Goal: Task Accomplishment & Management: Manage account settings

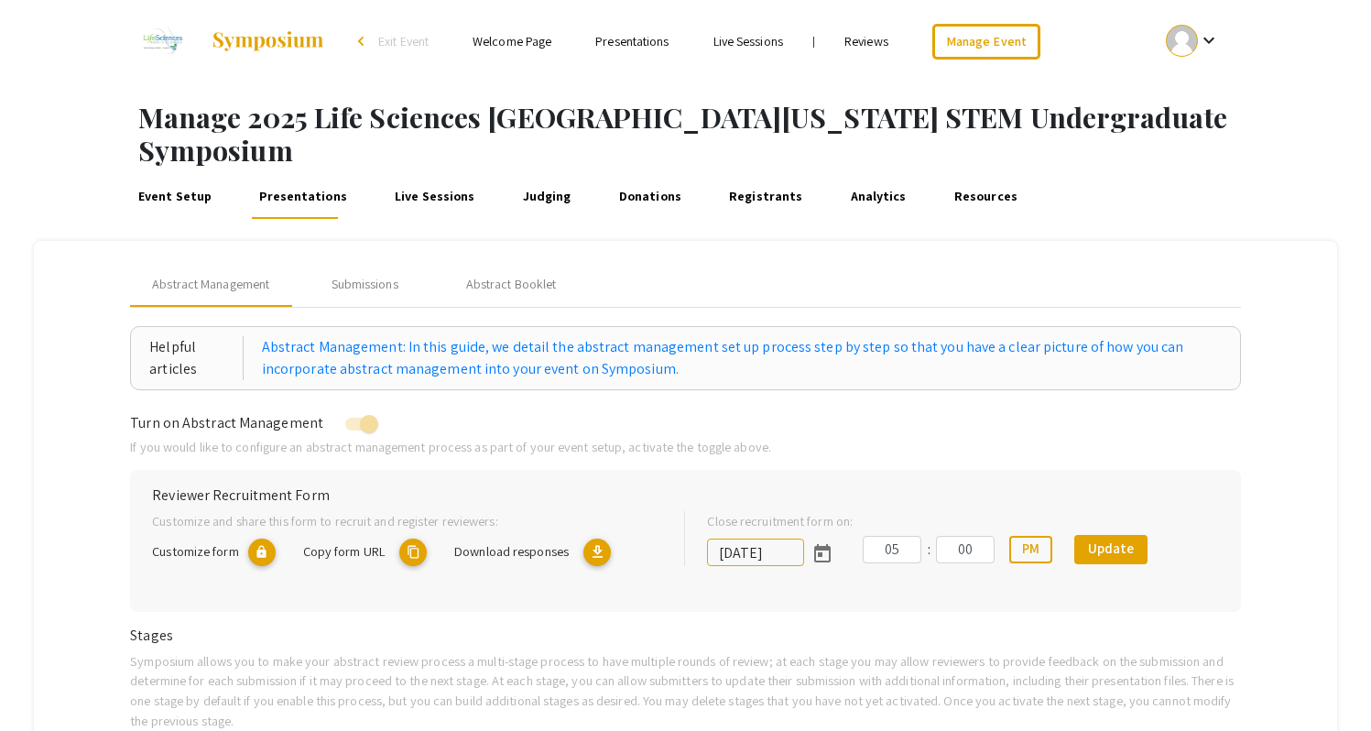
click at [1169, 175] on div "Event Setup Presentations Live Sessions Judging Donations Registrants Analytics…" at bounding box center [742, 197] width 1256 height 44
click at [1243, 175] on div "Event Setup Presentations Live Sessions Judging Donations Registrants Analytics…" at bounding box center [742, 197] width 1256 height 44
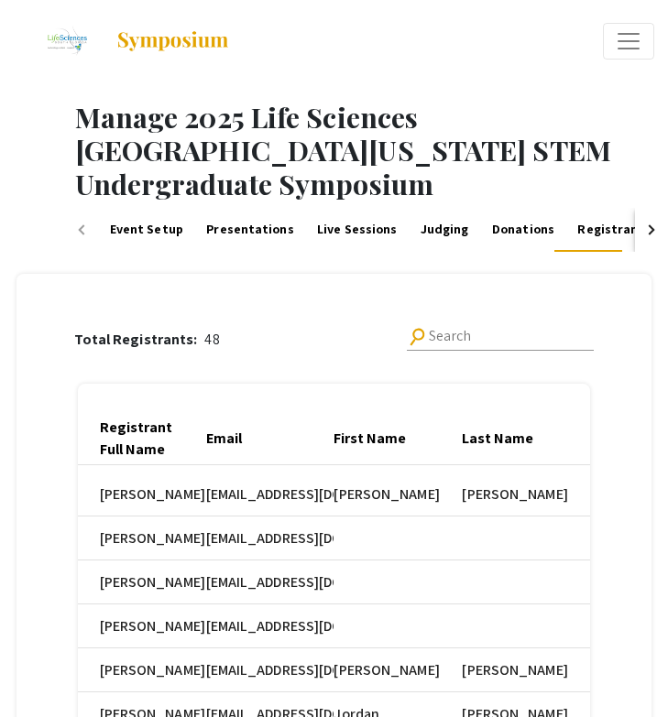
scroll to position [0, 725]
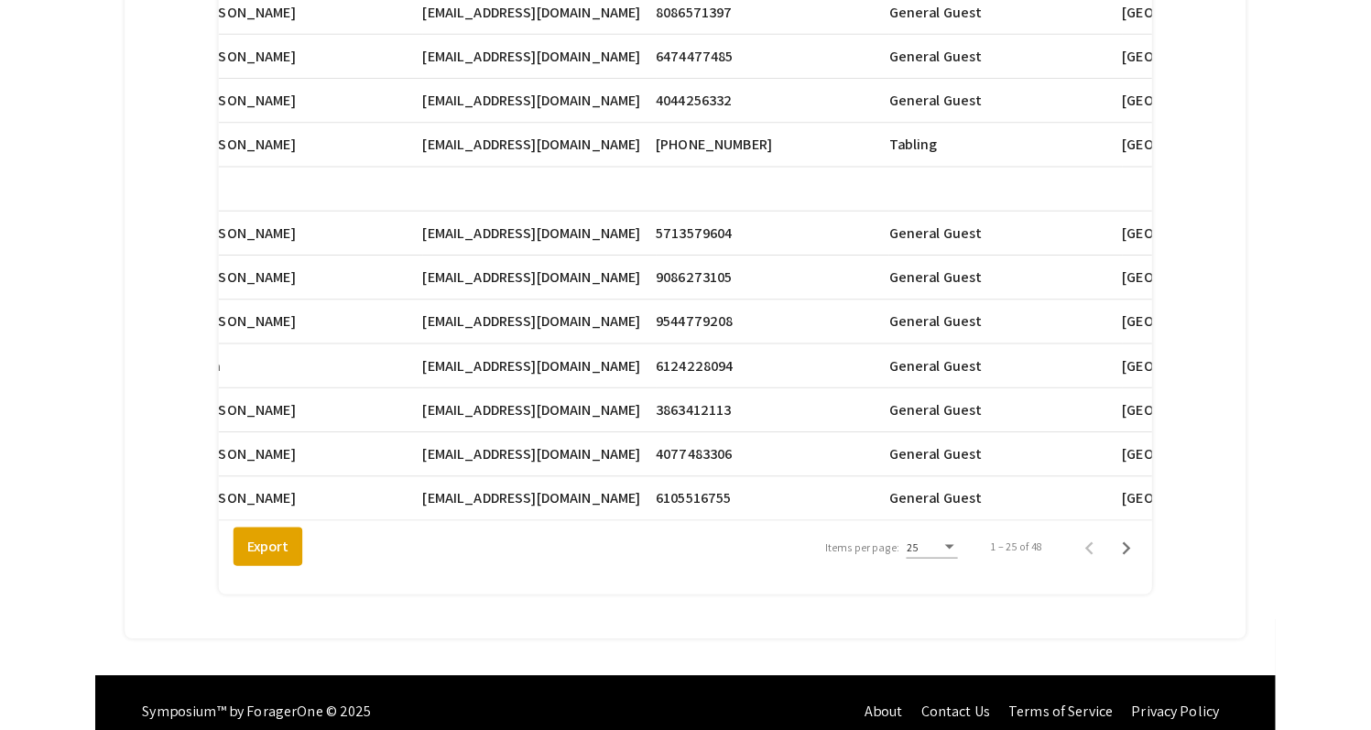
scroll to position [1001, 0]
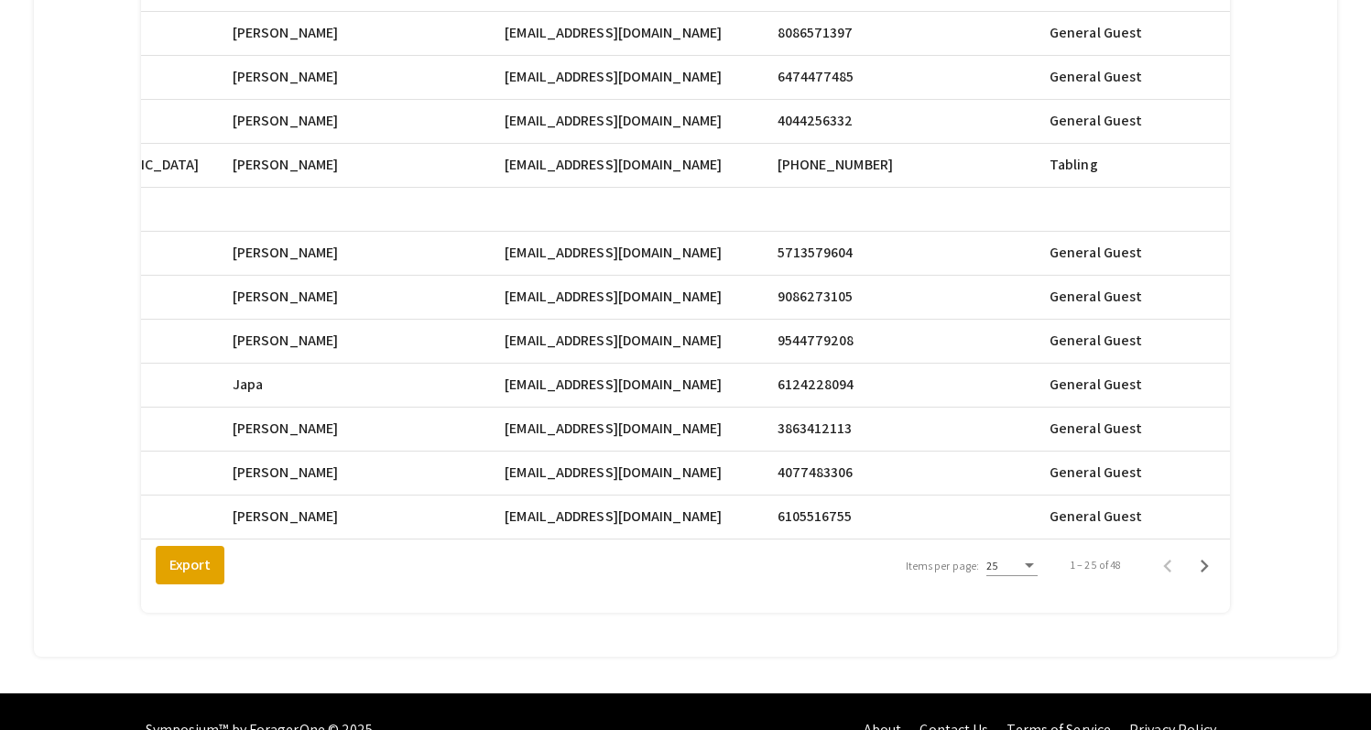
scroll to position [977, 0]
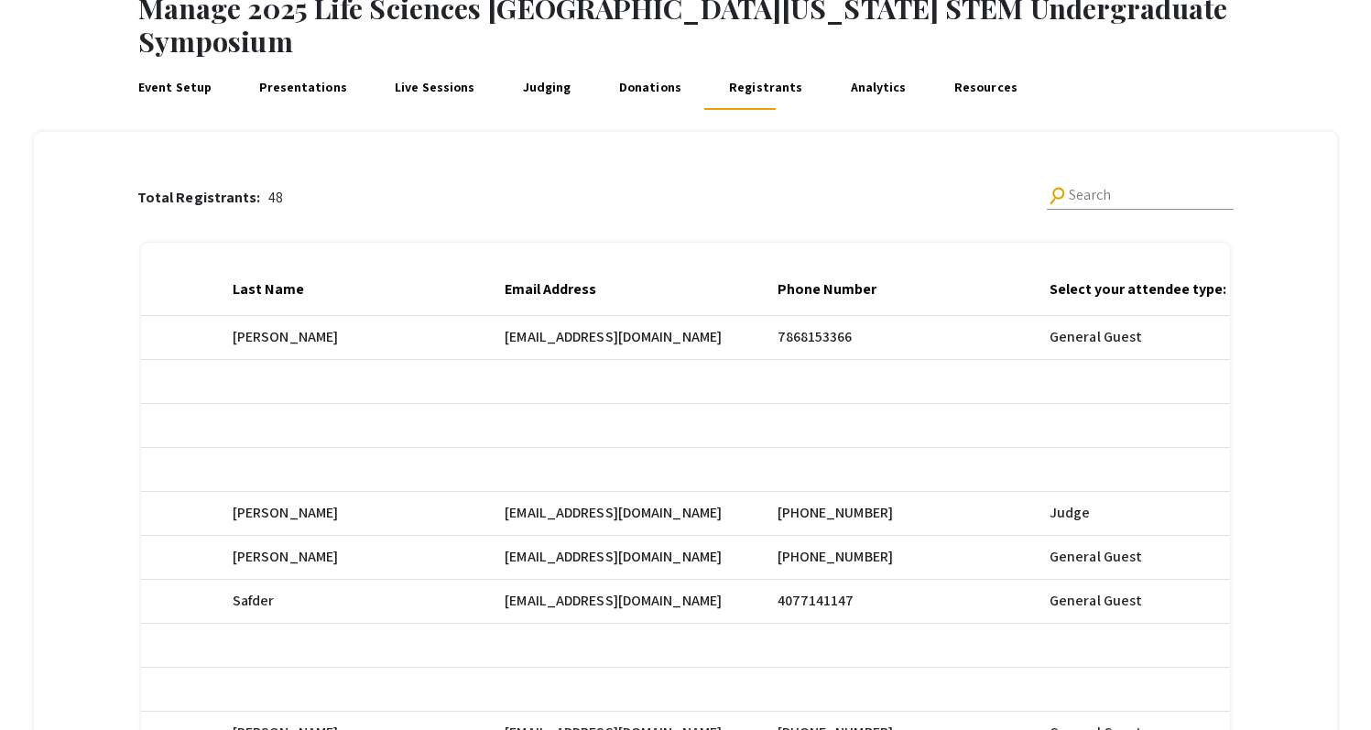
scroll to position [0, 0]
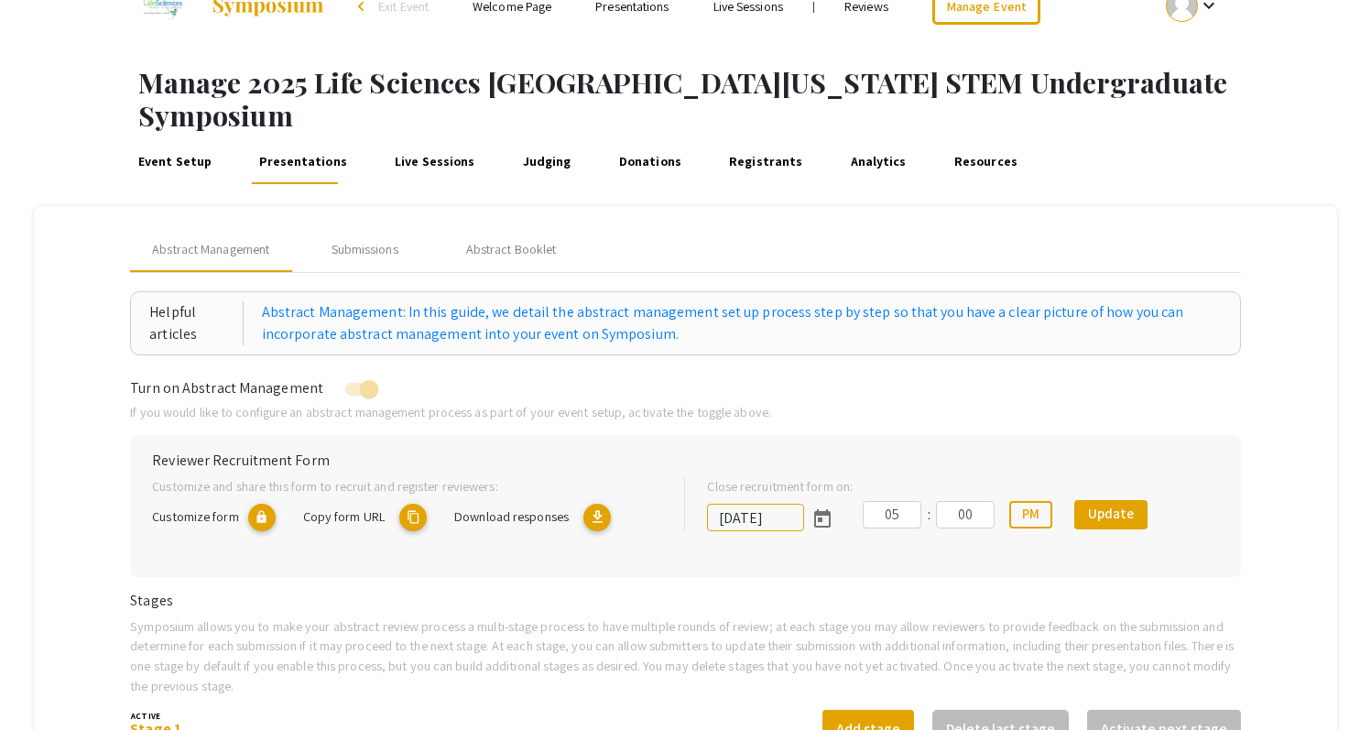
scroll to position [53, 0]
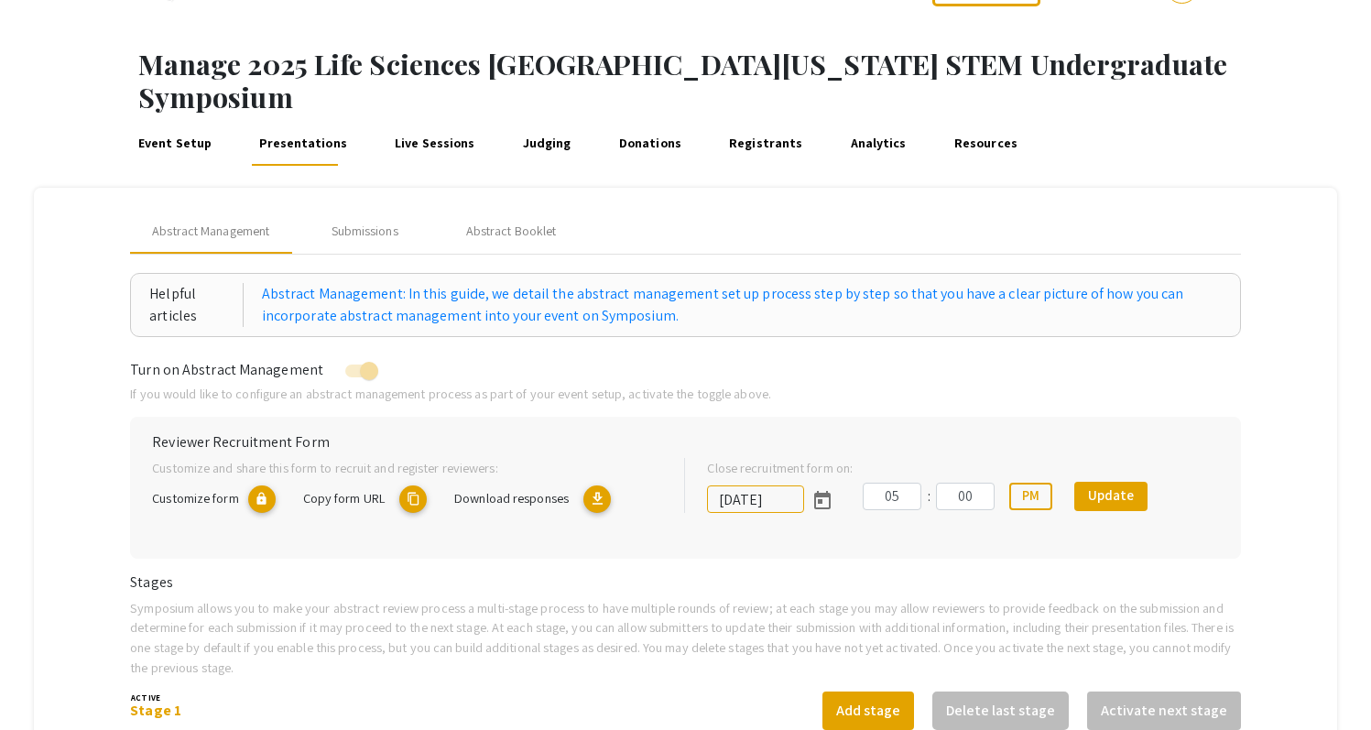
click at [747, 122] on link "Registrants" at bounding box center [765, 144] width 81 height 44
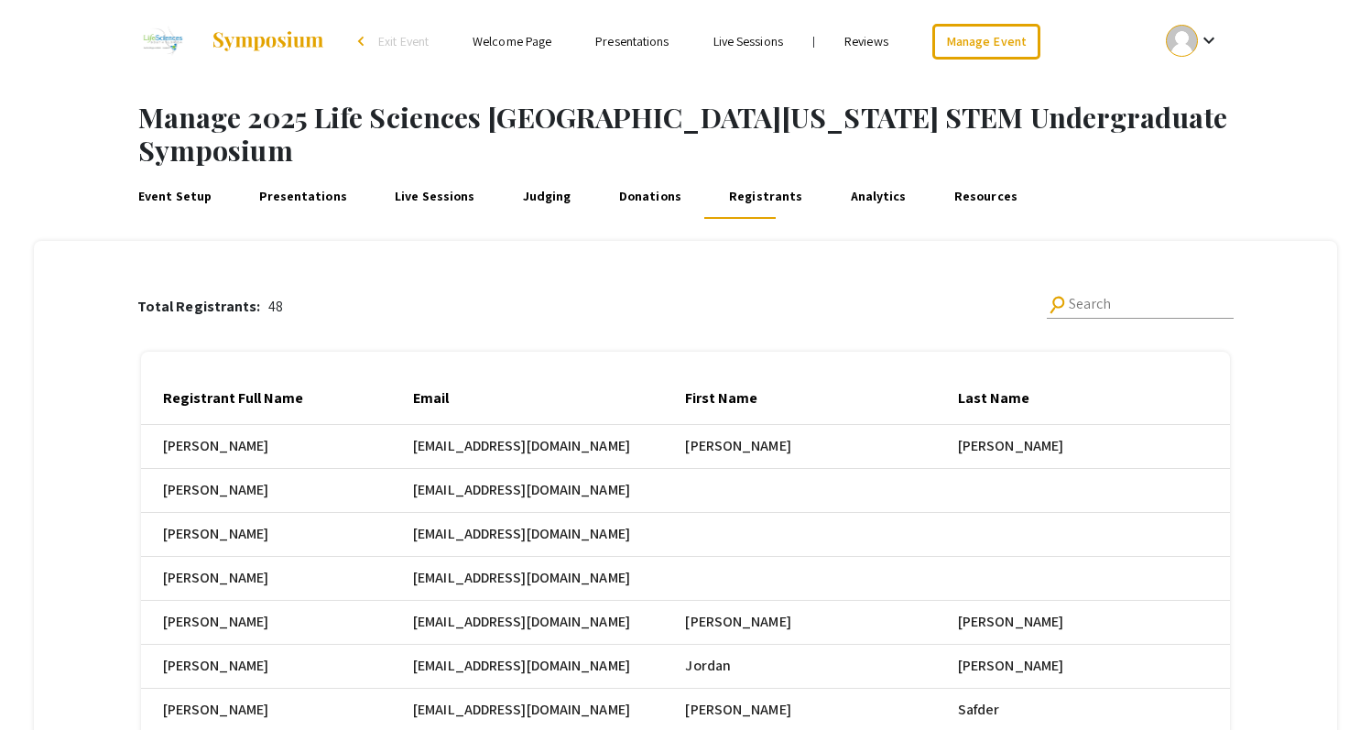
click at [522, 175] on link "Judging" at bounding box center [546, 197] width 55 height 44
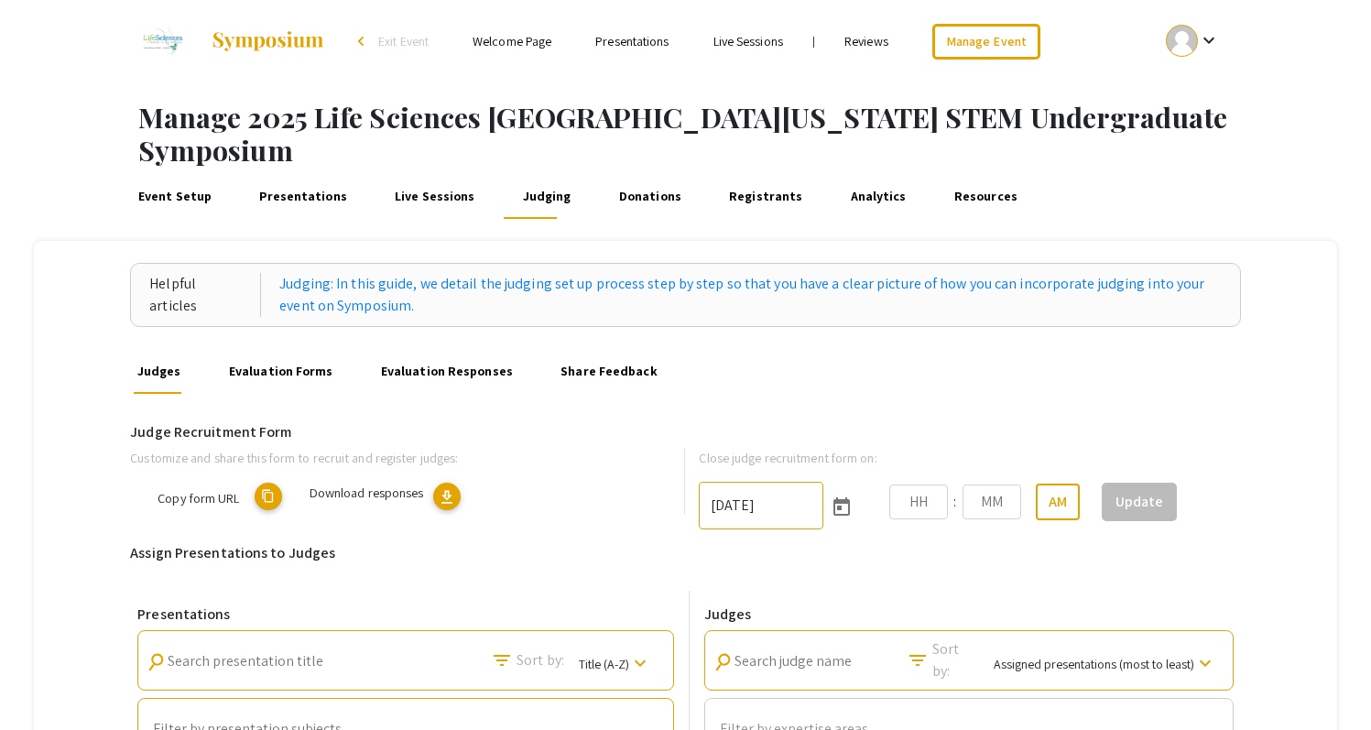
type input "[DATE]"
type input "06"
type input "00"
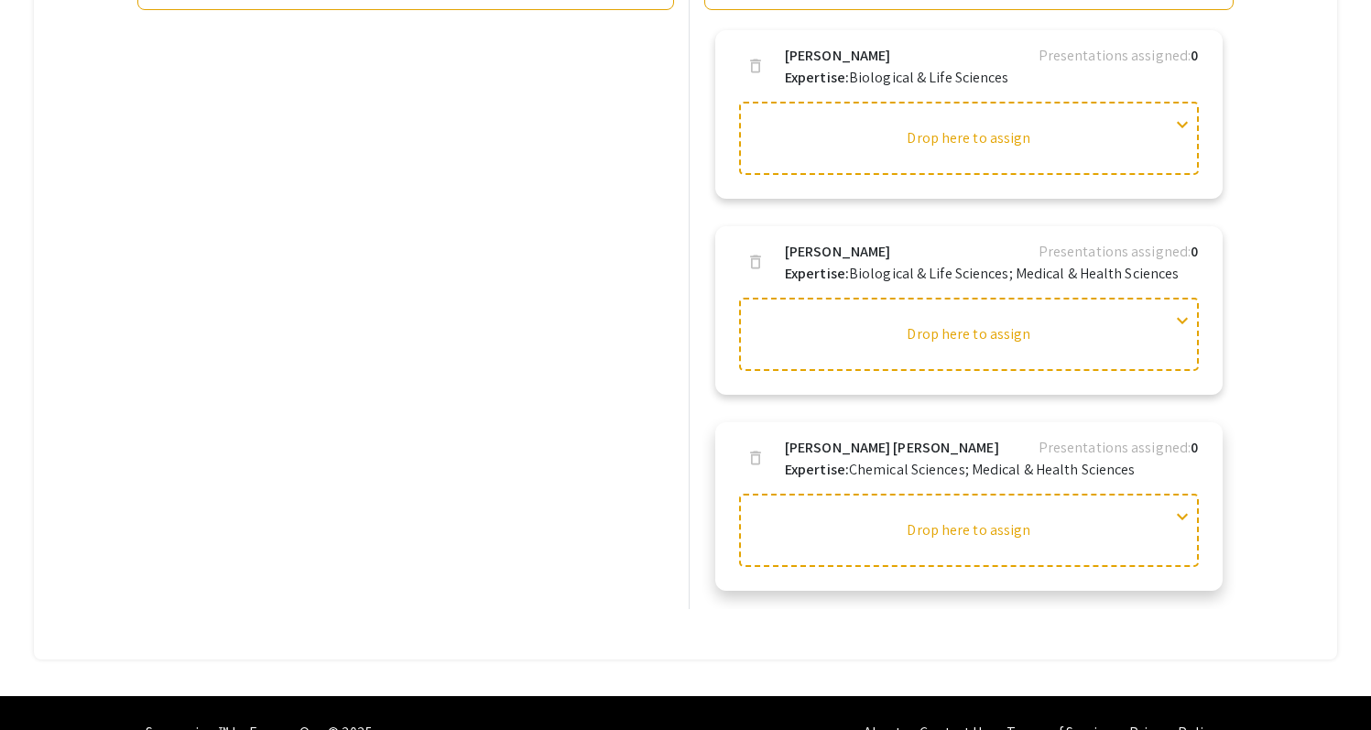
scroll to position [756, 0]
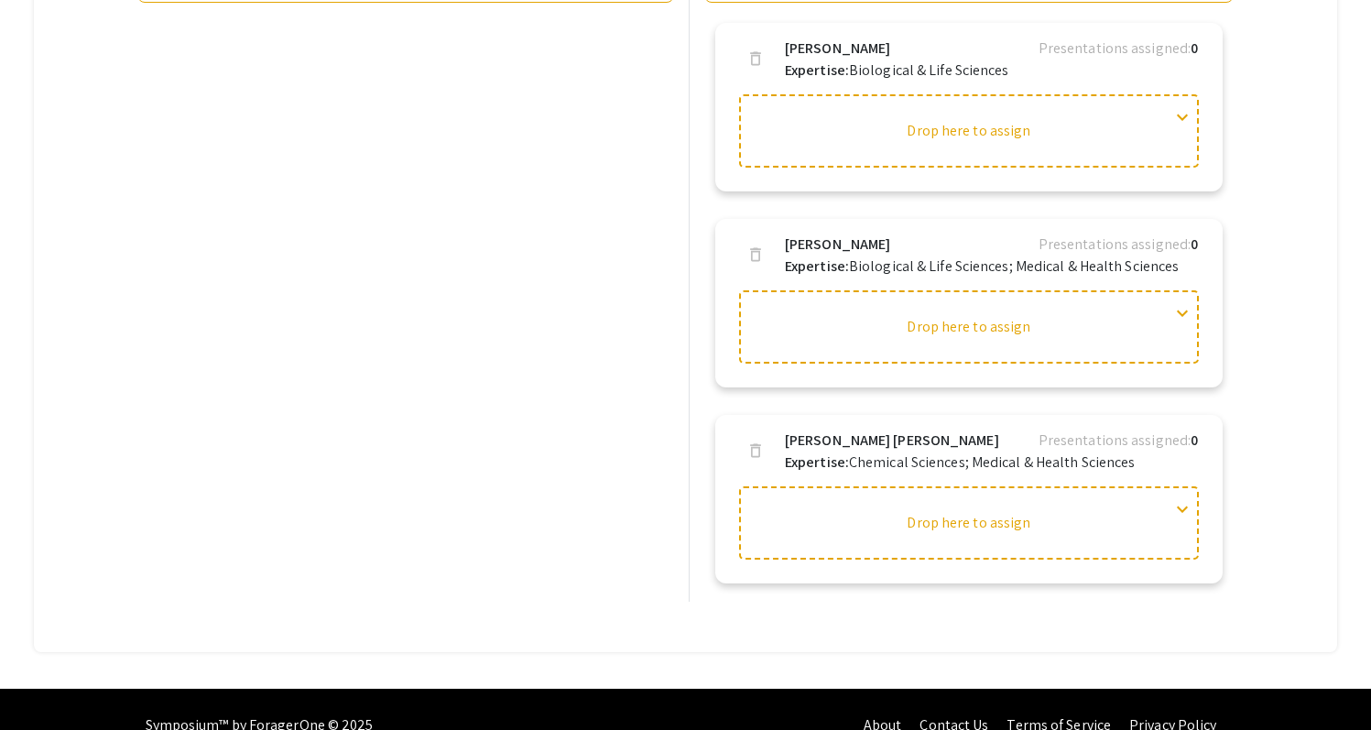
click at [1294, 291] on div "Helpful articles Judging: In this guide, we detail the judging set up process s…" at bounding box center [685, 69] width 1302 height 1168
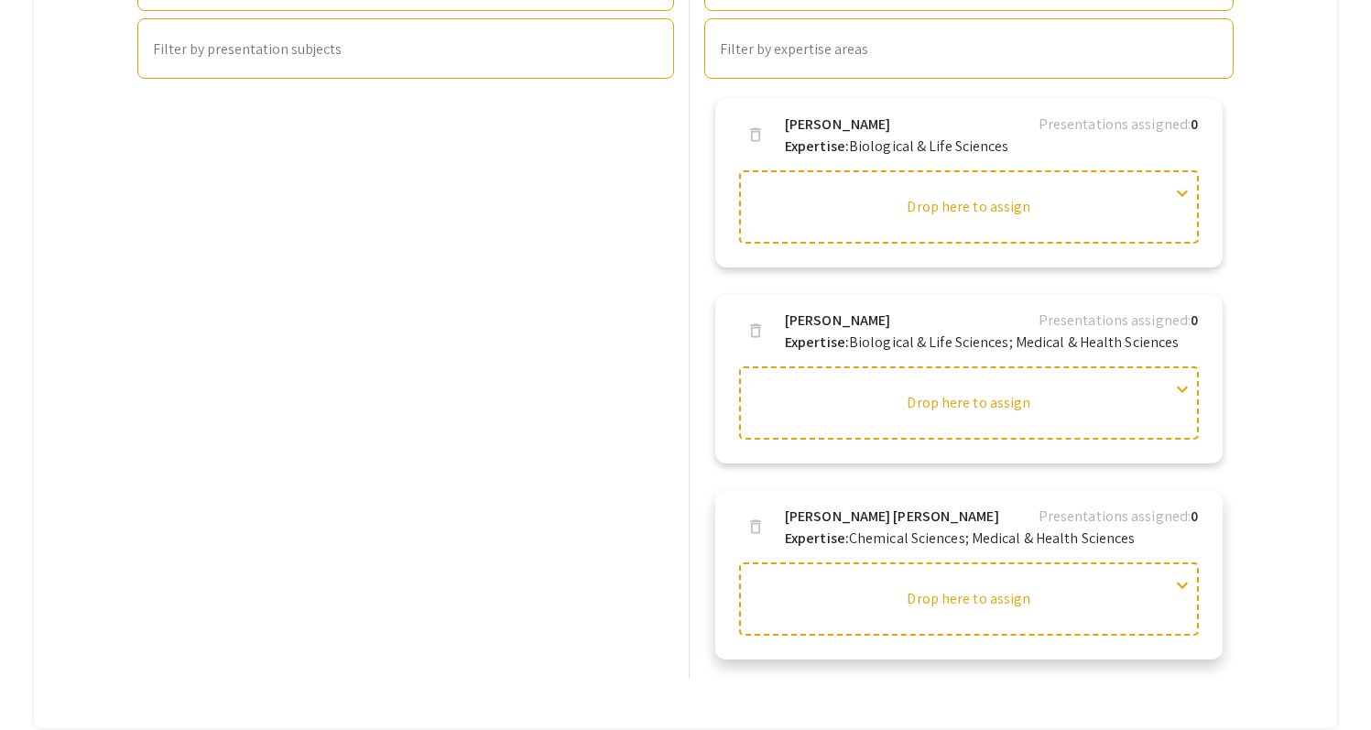
scroll to position [682, 0]
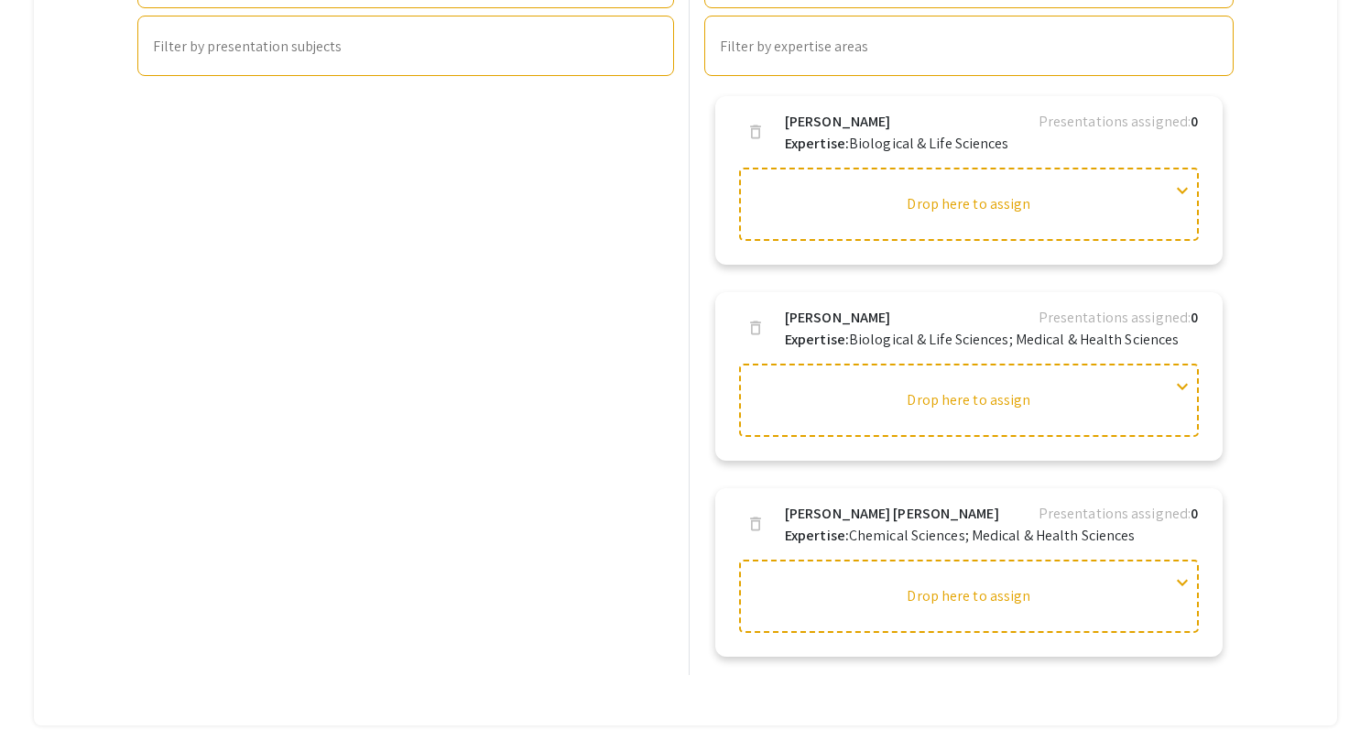
click at [1300, 367] on div "Helpful articles Judging: In this guide, we detail the judging set up process s…" at bounding box center [685, 143] width 1302 height 1168
click at [582, 412] on div "Presentations search Search presentation title filter_list Sort by: Title (A-Z)…" at bounding box center [405, 291] width 551 height 767
click at [1317, 211] on div "Helpful articles Judging: In this guide, we detail the judging set up process s…" at bounding box center [685, 143] width 1302 height 1168
click at [1182, 179] on span "expand_more" at bounding box center [1182, 190] width 22 height 22
click at [1180, 179] on span "expand_less" at bounding box center [1182, 190] width 22 height 22
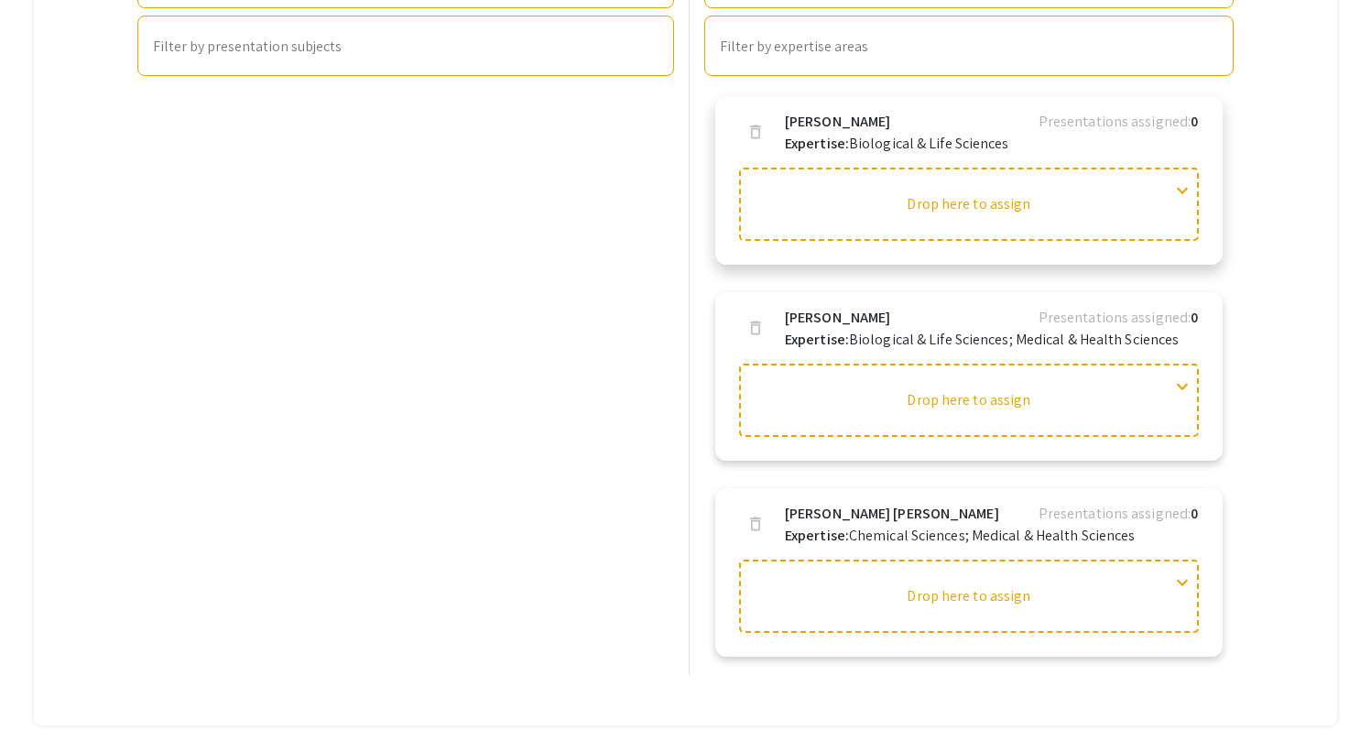
click at [1180, 179] on span "expand_more" at bounding box center [1182, 190] width 22 height 22
click at [1180, 179] on span "expand_less" at bounding box center [1182, 190] width 22 height 22
click at [987, 184] on div at bounding box center [969, 204] width 460 height 73
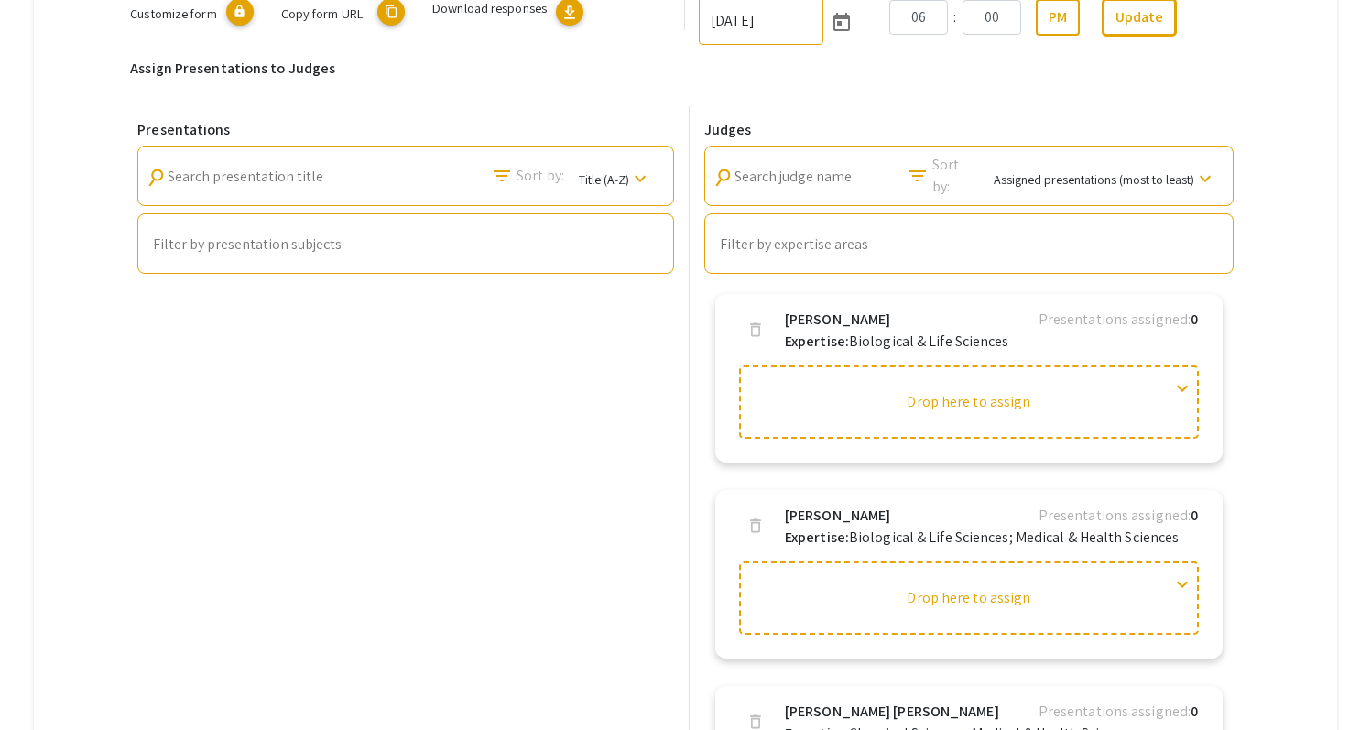
scroll to position [486, 0]
click at [387, 234] on input "Filter by presentation subjects" at bounding box center [406, 242] width 506 height 16
click at [418, 150] on div "search Search presentation title filter_list Sort by: Title (A-Z) keyboard_arro…" at bounding box center [405, 174] width 537 height 60
click at [353, 369] on div "Presentations search Search presentation title filter_list Sort by: Title (A-Z)…" at bounding box center [405, 487] width 551 height 767
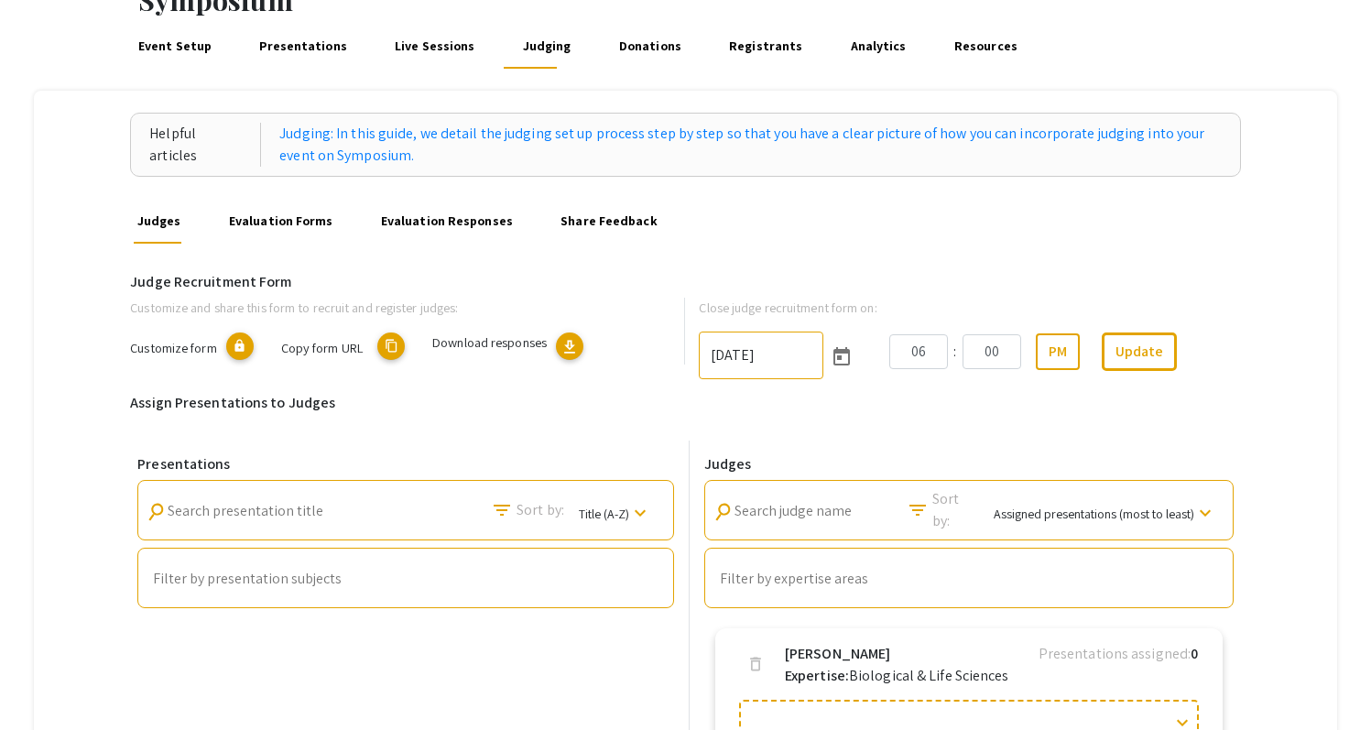
scroll to position [114, 0]
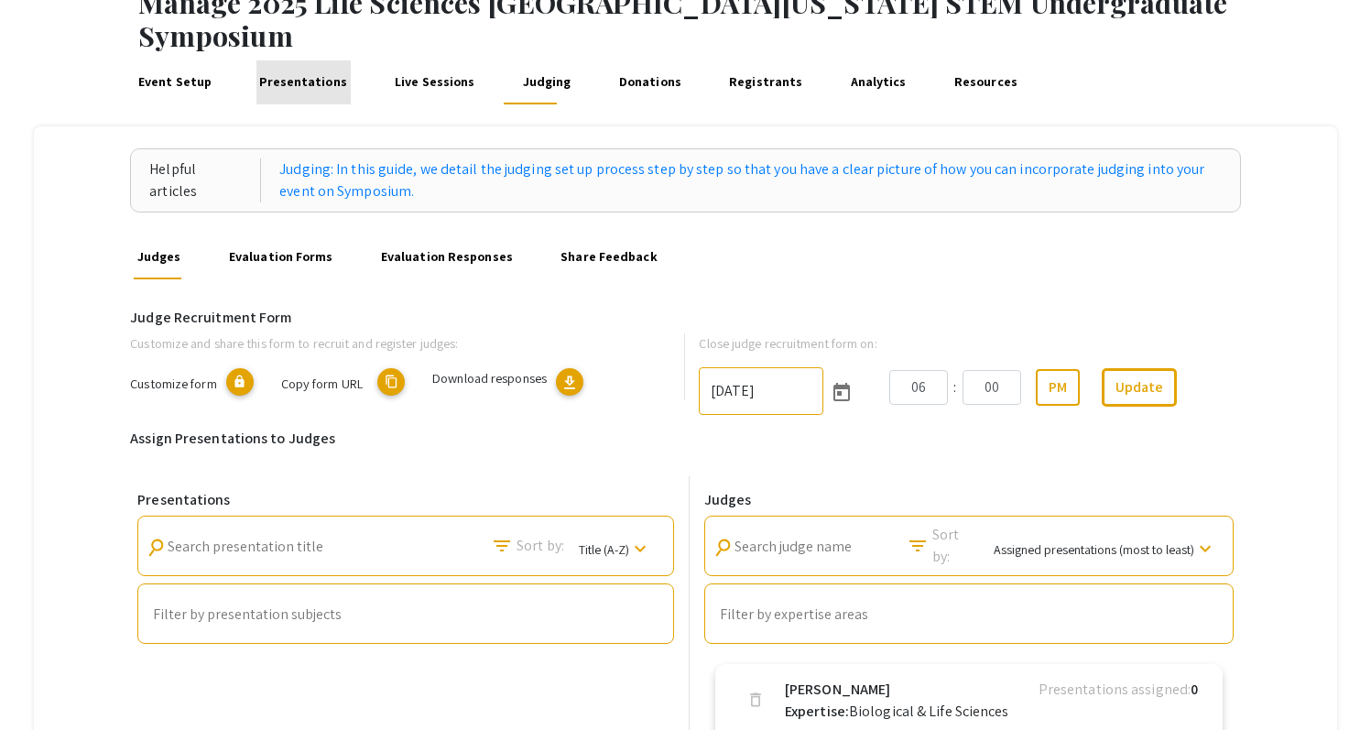
click at [321, 60] on link "Presentations" at bounding box center [303, 82] width 94 height 44
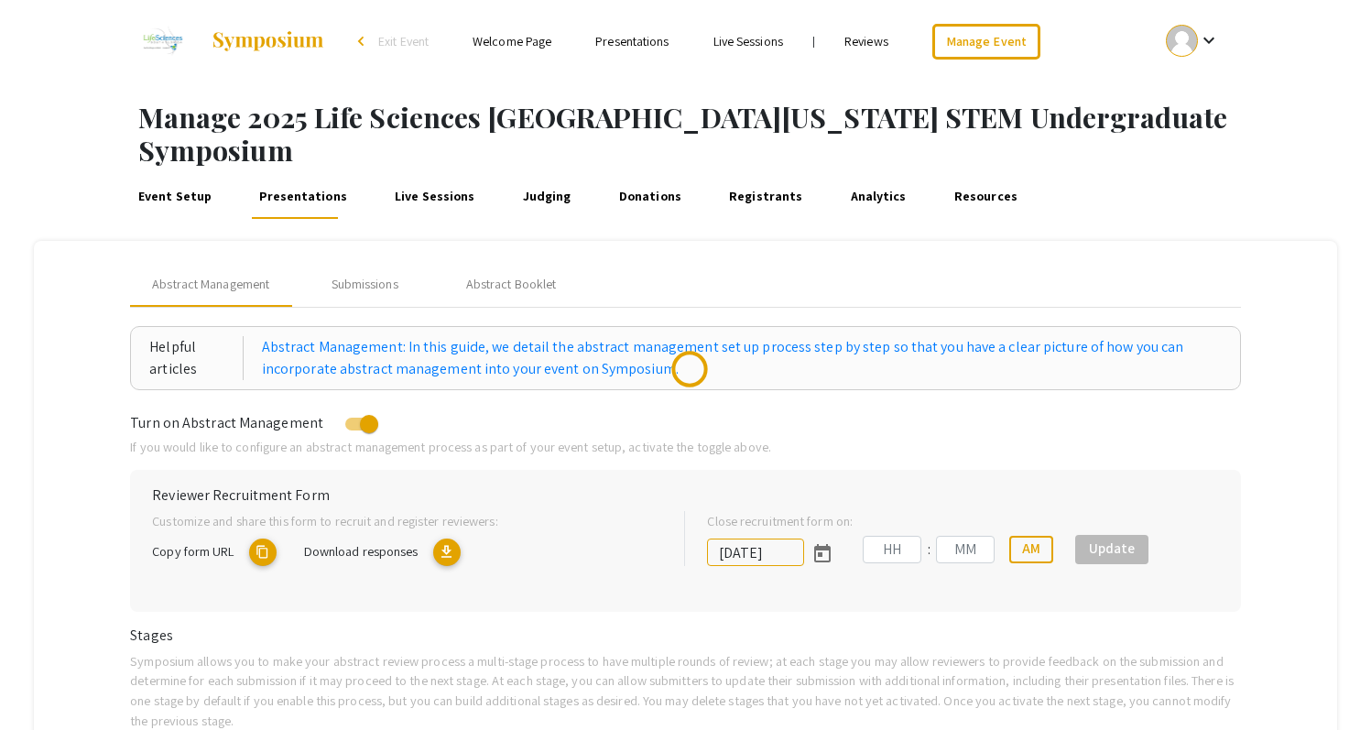
type input "10/25/2025"
type input "05"
type input "00"
click at [1208, 175] on div "Event Setup Presentations Live Sessions Judging Donations Registrants Analytics…" at bounding box center [742, 197] width 1256 height 44
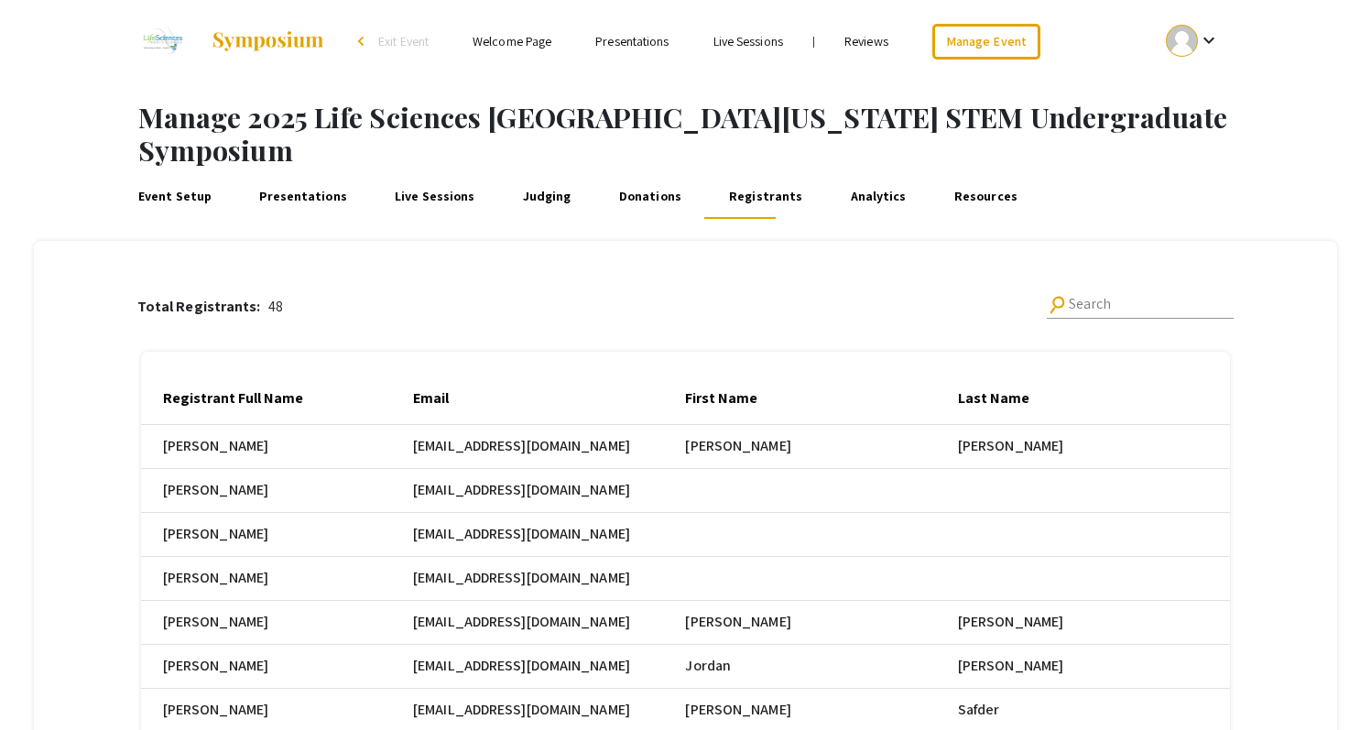
scroll to position [0, 725]
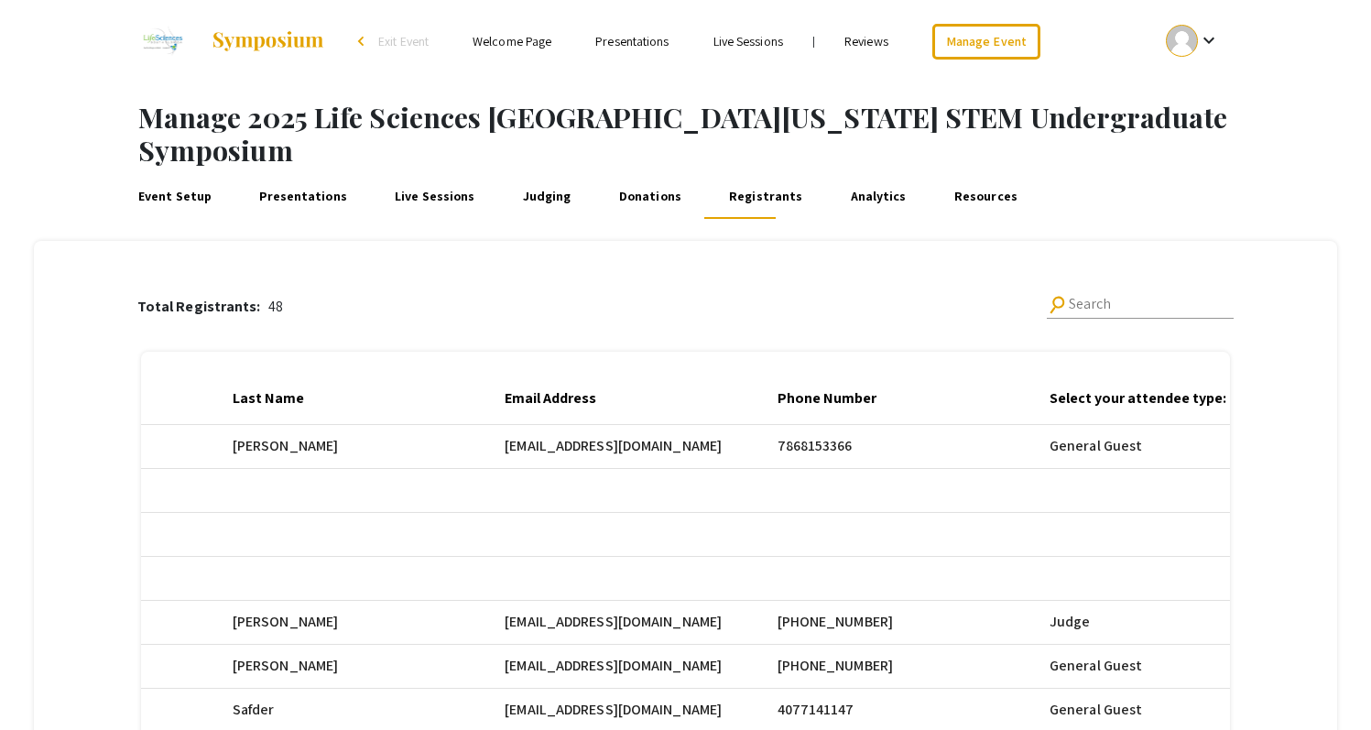
click at [742, 175] on link "Registrants" at bounding box center [765, 197] width 81 height 44
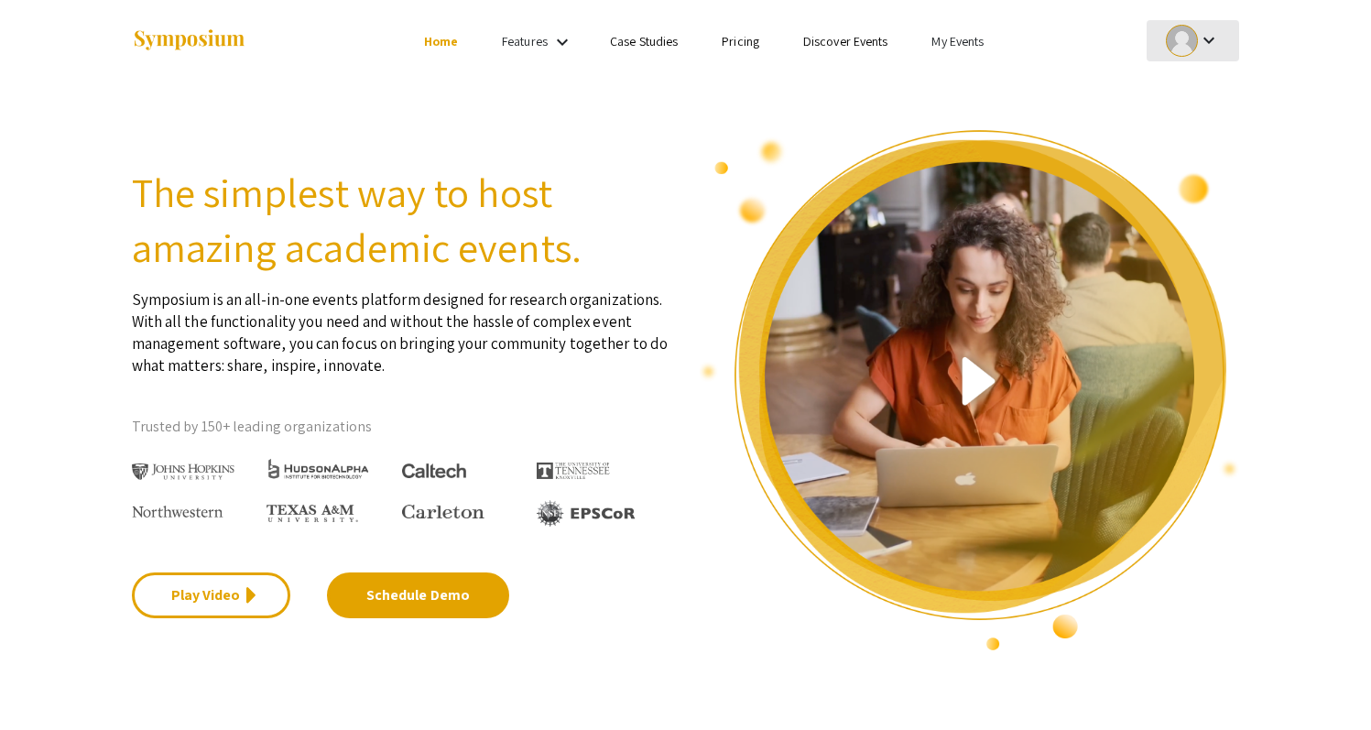
click at [1197, 43] on div at bounding box center [1182, 41] width 32 height 32
click at [939, 47] on div at bounding box center [685, 365] width 1371 height 730
click at [950, 41] on link "My Events" at bounding box center [957, 41] width 52 height 16
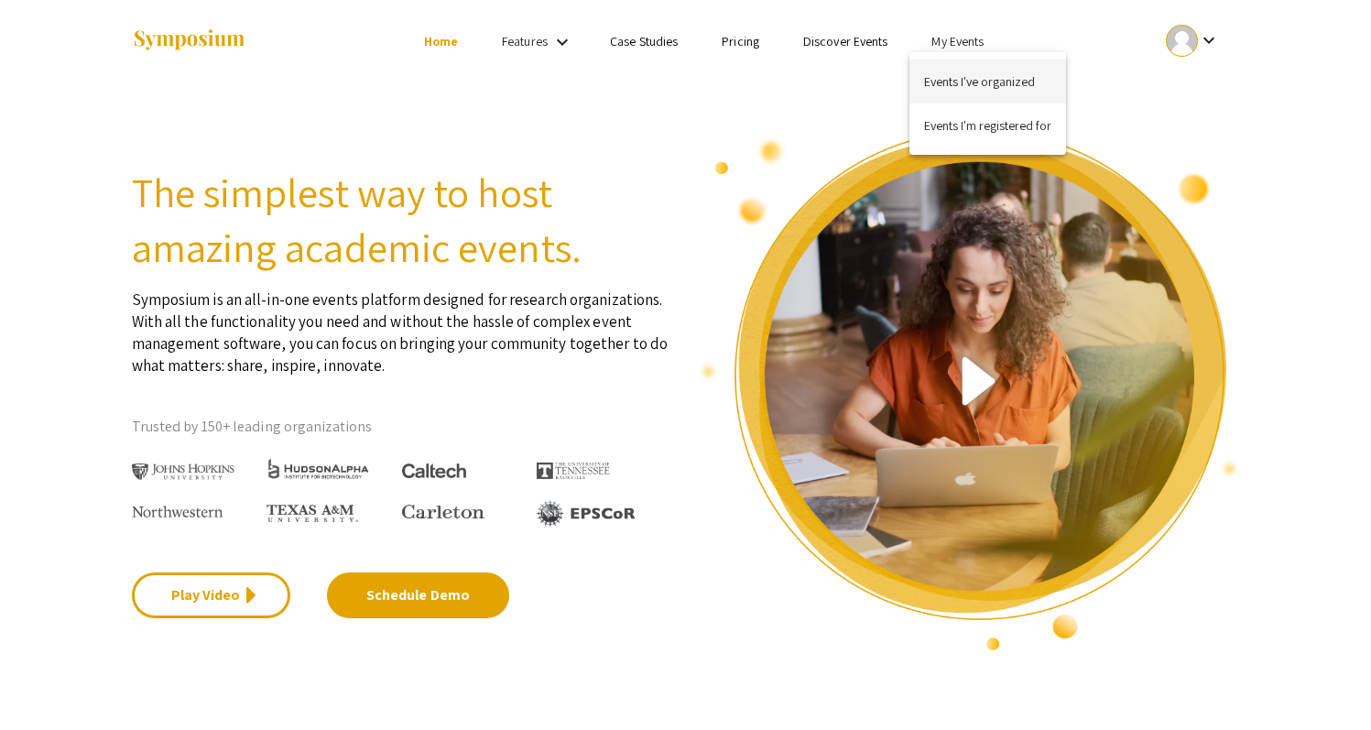
click at [1026, 79] on button "Events I've organized" at bounding box center [987, 82] width 157 height 44
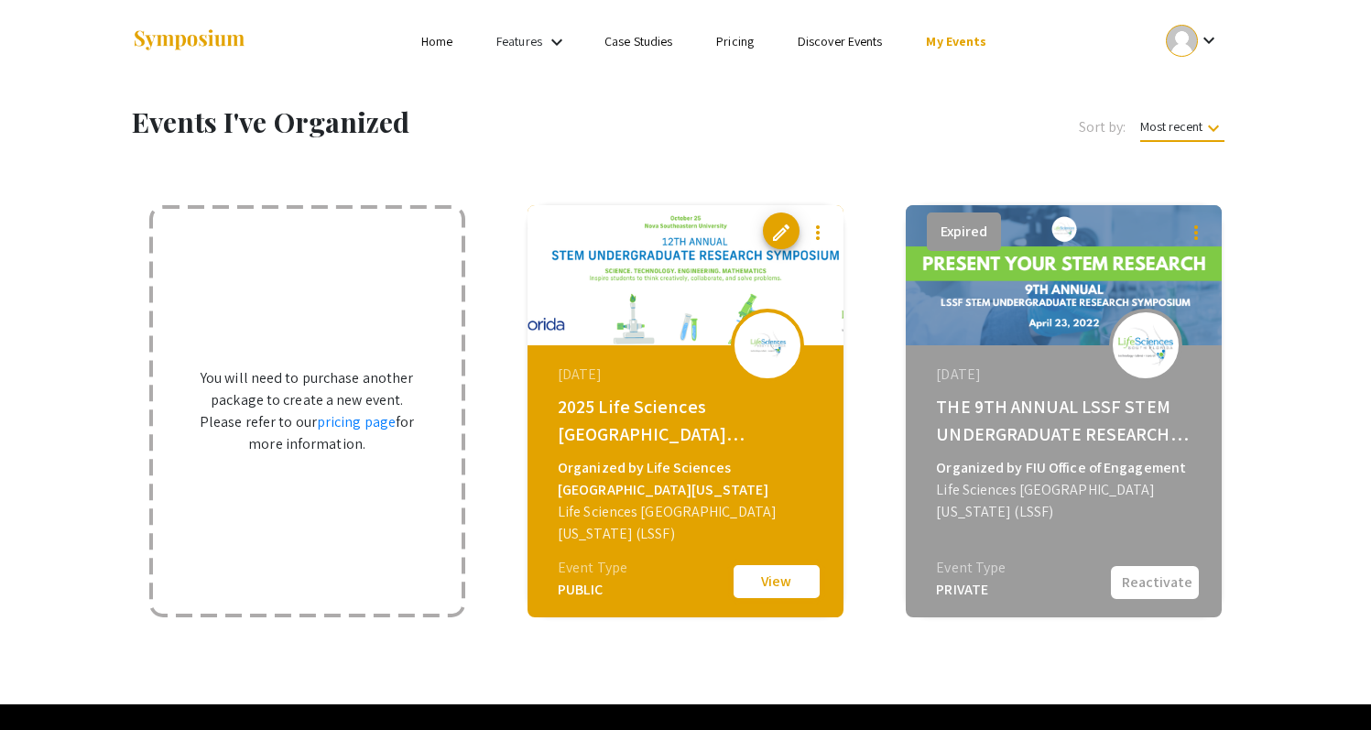
click at [783, 588] on button "View" at bounding box center [777, 581] width 92 height 38
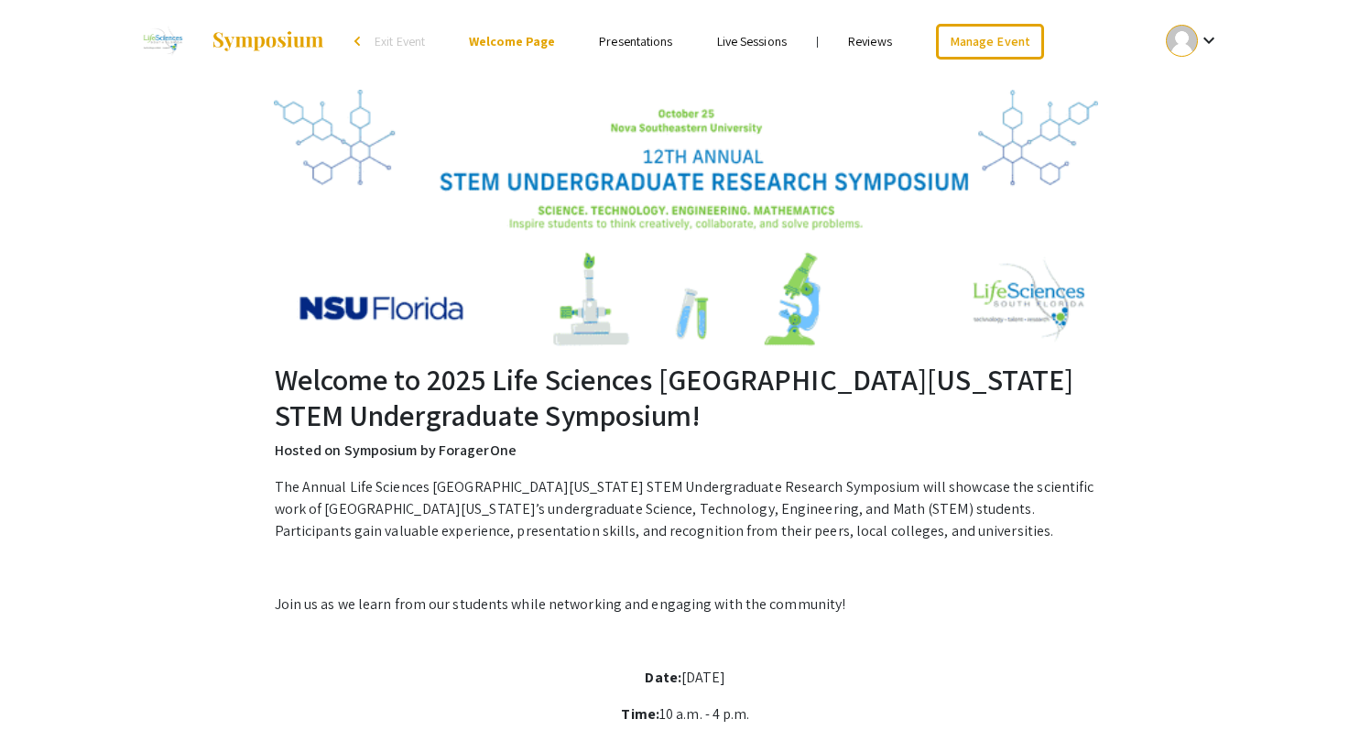
click at [660, 44] on link "Presentations" at bounding box center [635, 41] width 73 height 16
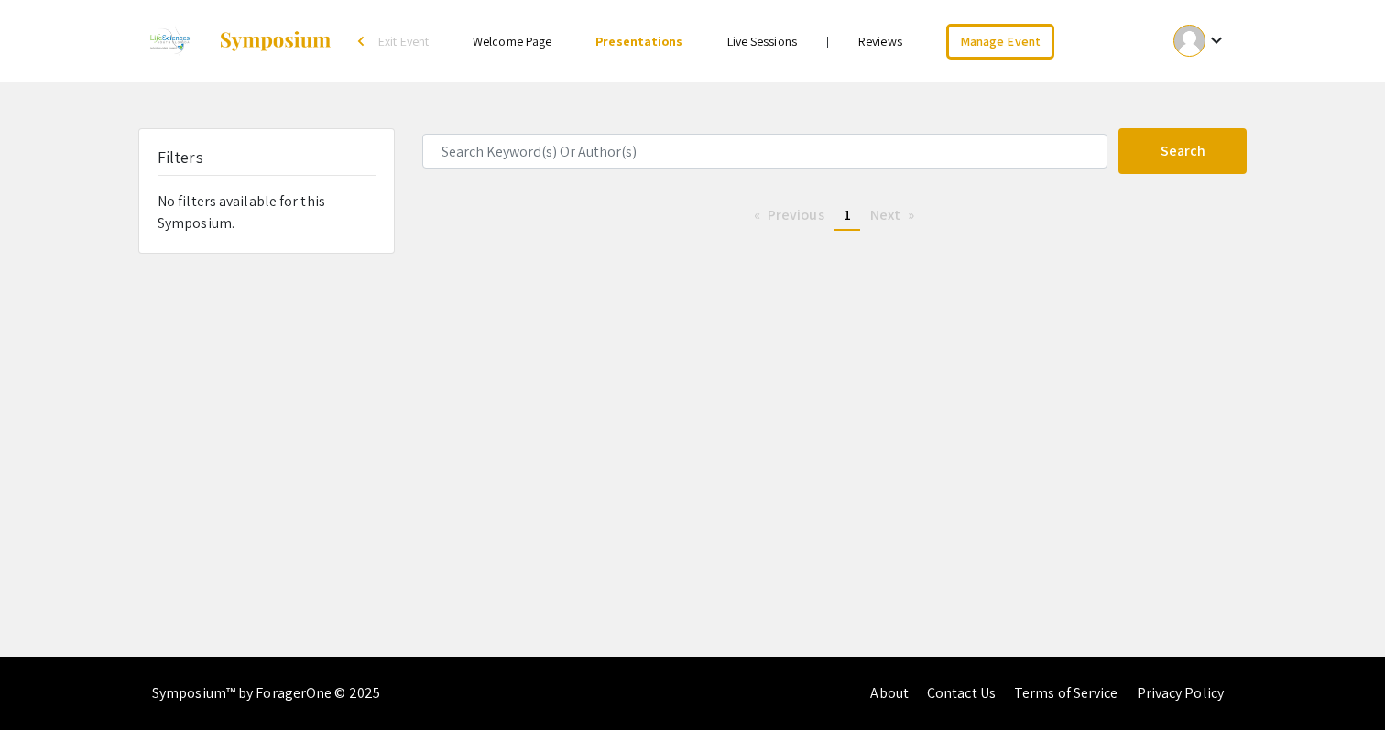
click at [290, 202] on div "Filters No filters available for this Symposium." at bounding box center [266, 191] width 255 height 124
click at [873, 38] on link "Reviews" at bounding box center [880, 41] width 44 height 16
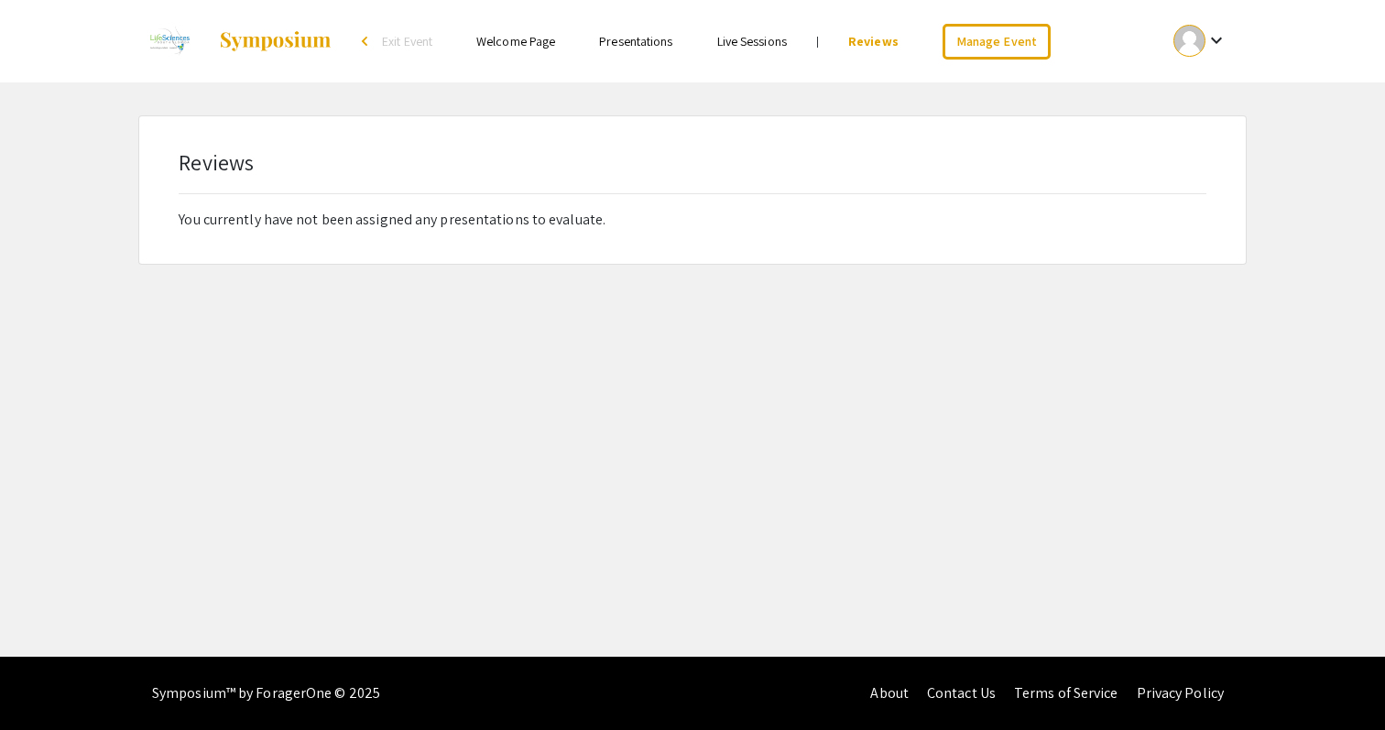
click at [538, 24] on ul "Skip navigation arrow_back_ios Exit Event Welcome Page Presentations Live Sessi…" at bounding box center [691, 41] width 365 height 82
click at [538, 30] on li "Welcome Page" at bounding box center [515, 41] width 123 height 22
click at [538, 40] on link "Welcome Page" at bounding box center [515, 41] width 79 height 16
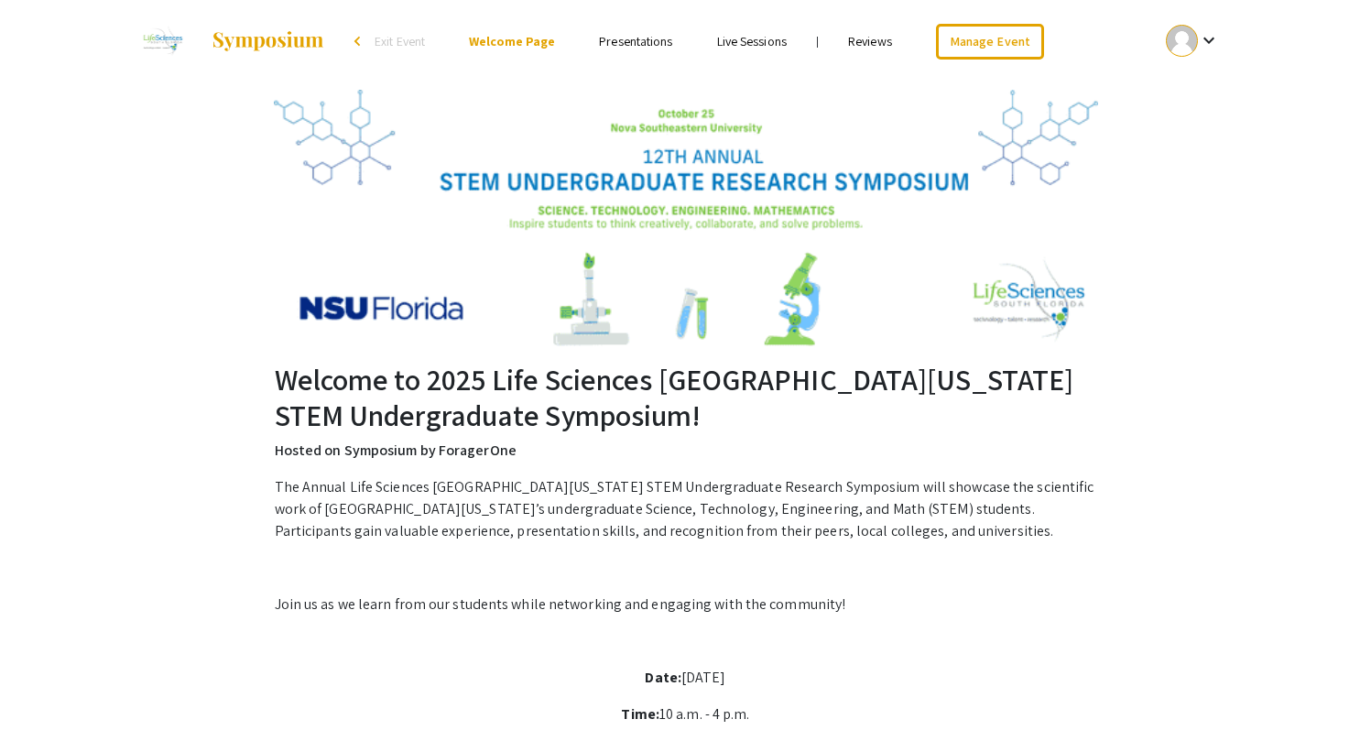
click at [403, 62] on div at bounding box center [314, 41] width 365 height 82
click at [983, 32] on link "Manage Event" at bounding box center [990, 42] width 108 height 36
